Goal: Transaction & Acquisition: Purchase product/service

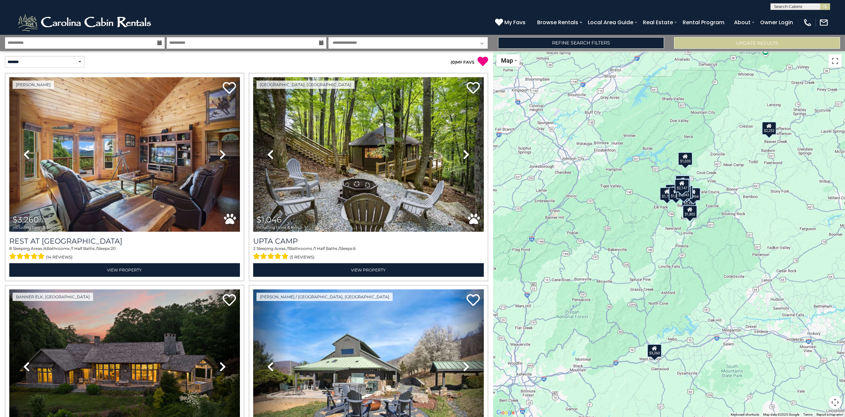
scroll to position [621, 0]
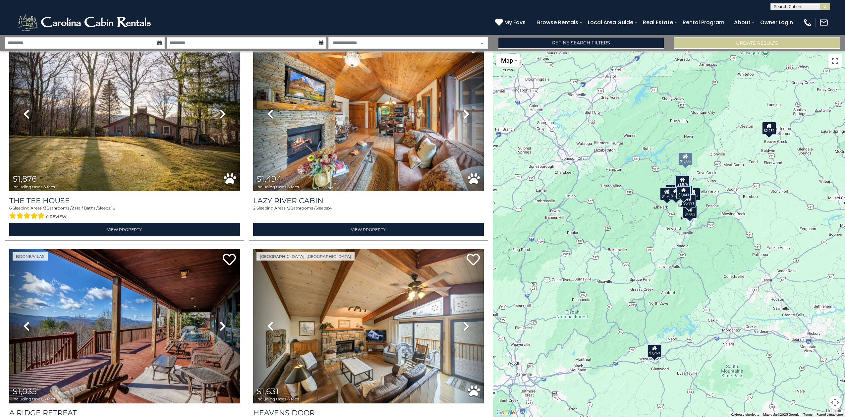
scroll to position [414, 0]
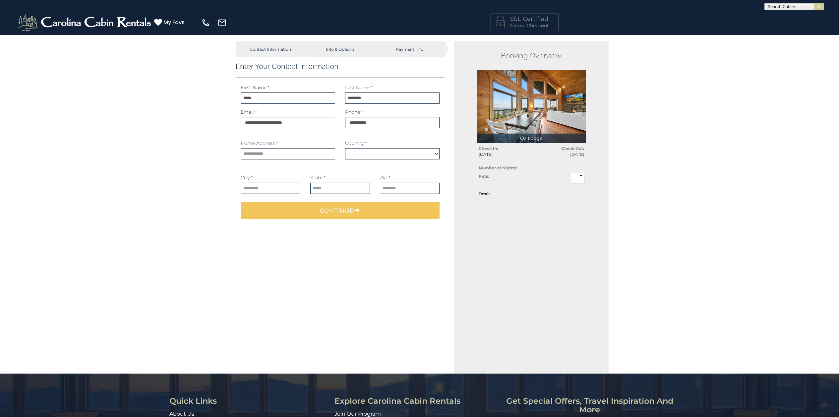
select select "*********"
